Goal: Navigation & Orientation: Find specific page/section

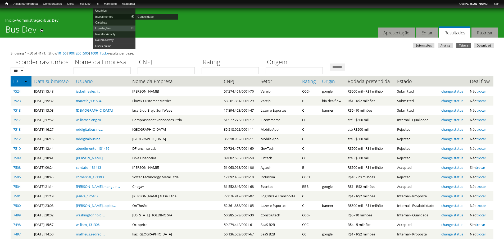
drag, startPoint x: 0, startPoint y: 0, endPoint x: 109, endPoint y: 16, distance: 109.9
click at [109, 16] on link "Investimentos" at bounding box center [114, 17] width 42 height 6
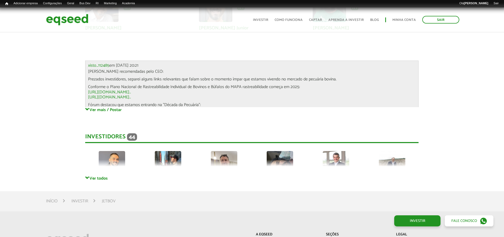
scroll to position [1411, 0]
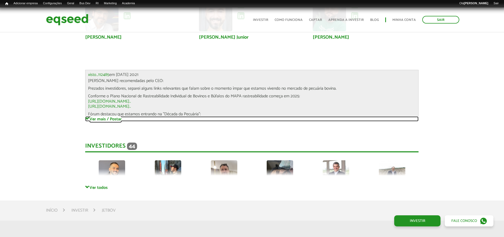
click at [97, 121] on link "Ver mais / Postar" at bounding box center [251, 118] width 333 height 5
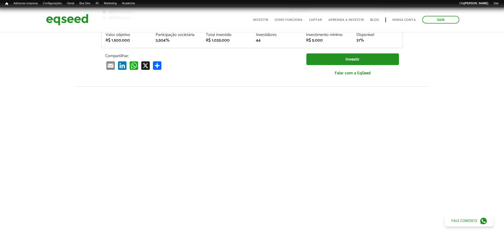
scroll to position [0, 0]
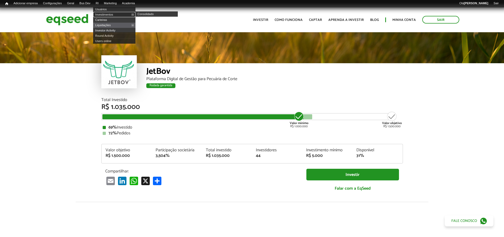
click at [106, 13] on link "Investimentos" at bounding box center [114, 14] width 42 height 5
